Goal: Information Seeking & Learning: Learn about a topic

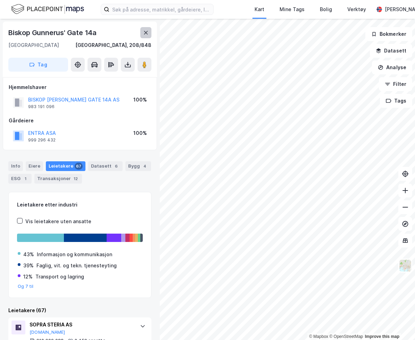
click at [145, 35] on icon at bounding box center [146, 33] width 6 height 6
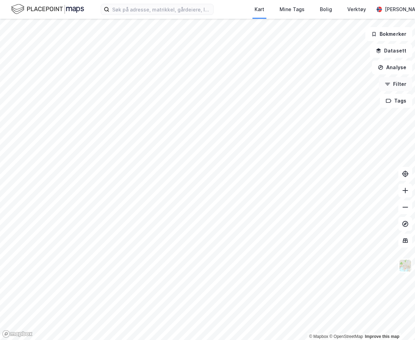
click at [385, 88] on button "Filter" at bounding box center [395, 84] width 33 height 14
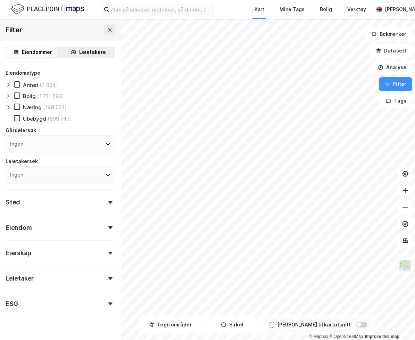
click at [79, 51] on div "Leietakere" at bounding box center [92, 52] width 27 height 8
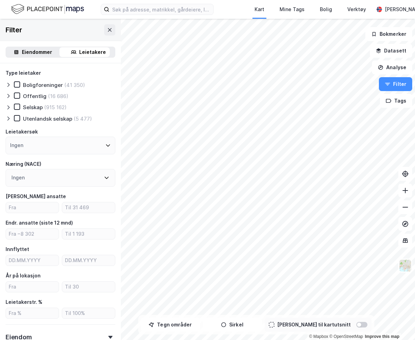
click at [7, 119] on icon at bounding box center [9, 119] width 6 height 6
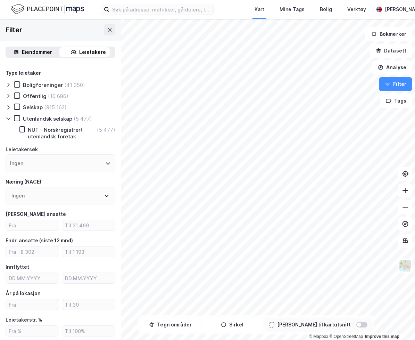
click at [10, 119] on icon at bounding box center [9, 119] width 6 height 6
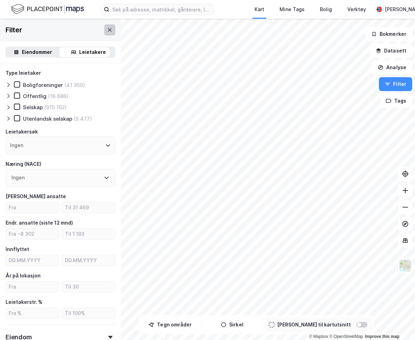
click at [107, 31] on icon at bounding box center [110, 30] width 6 height 6
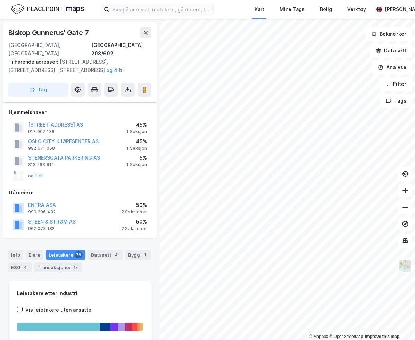
scroll to position [21, 0]
